Goal: Information Seeking & Learning: Learn about a topic

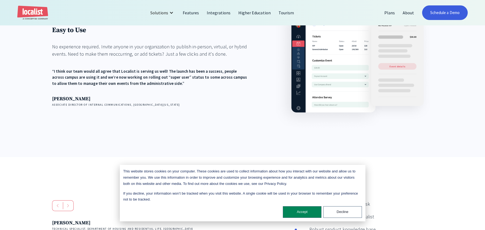
scroll to position [755, 0]
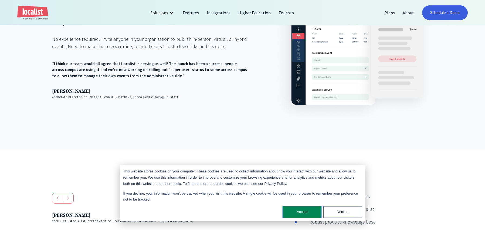
click at [307, 214] on button "Accept" at bounding box center [302, 212] width 39 height 12
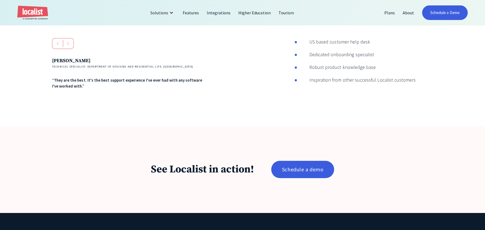
scroll to position [917, 0]
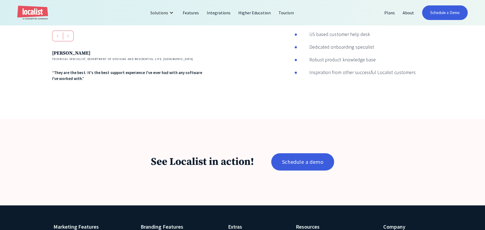
click at [209, 166] on h1 "See Localist in action!" at bounding box center [202, 161] width 103 height 13
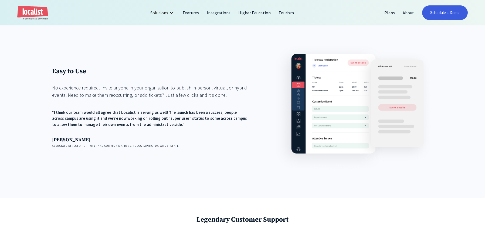
scroll to position [674, 0]
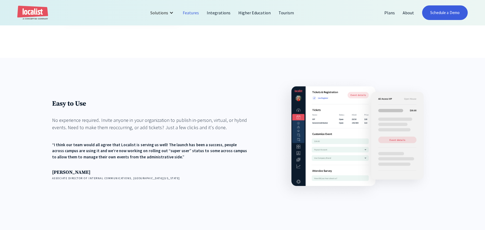
click at [186, 12] on link "Features" at bounding box center [191, 12] width 24 height 13
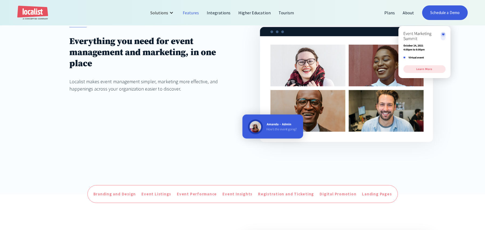
scroll to position [108, 0]
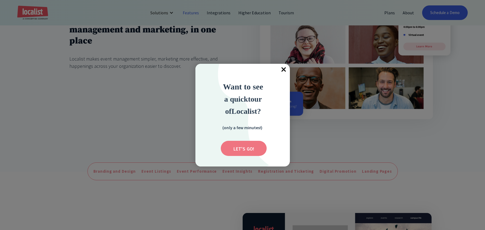
click at [247, 147] on input "Submit" at bounding box center [244, 148] width 46 height 15
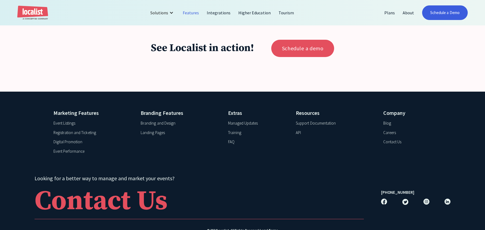
scroll to position [2401, 0]
